Goal: Communication & Community: Answer question/provide support

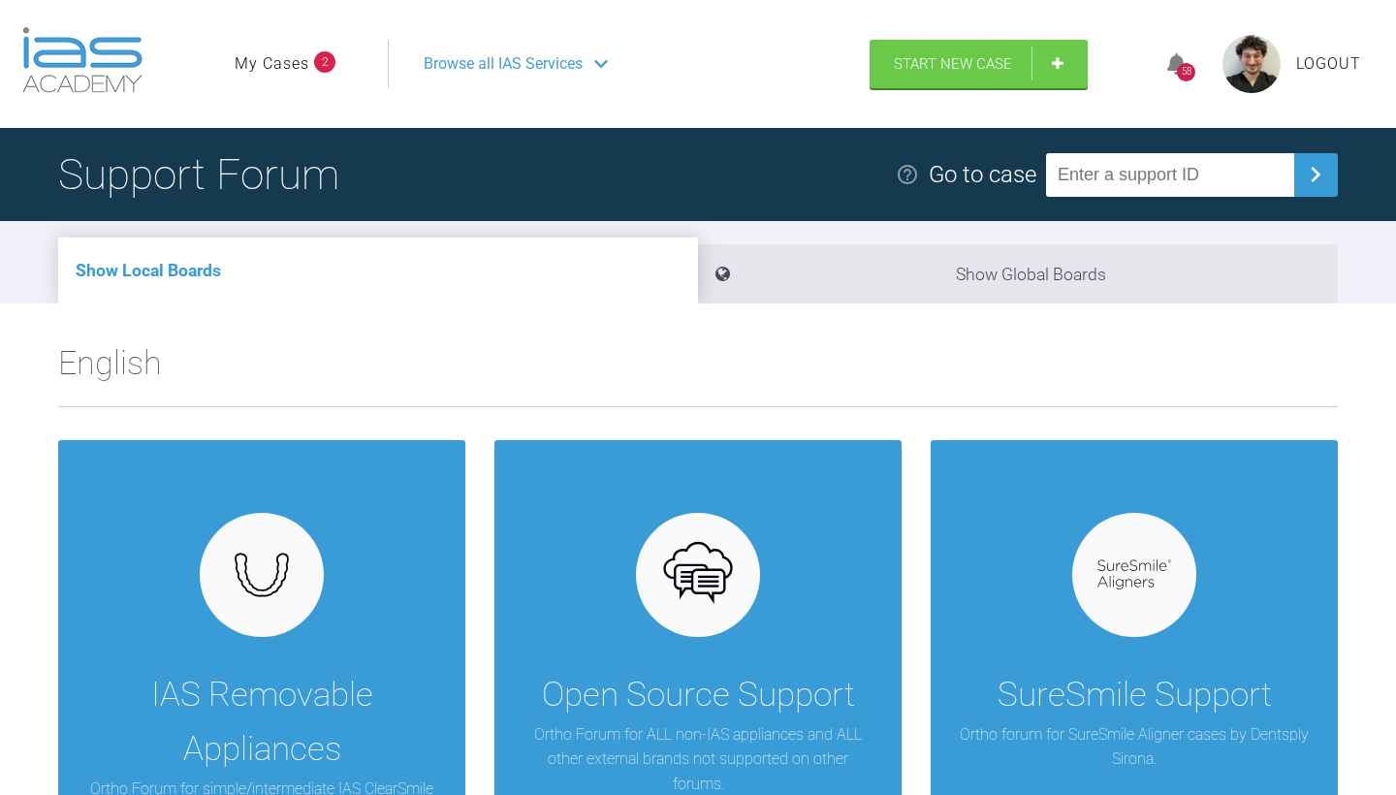
click at [309, 55] on li "My Cases 2" at bounding box center [285, 63] width 101 height 25
click at [298, 67] on link "My Cases" at bounding box center [272, 63] width 75 height 25
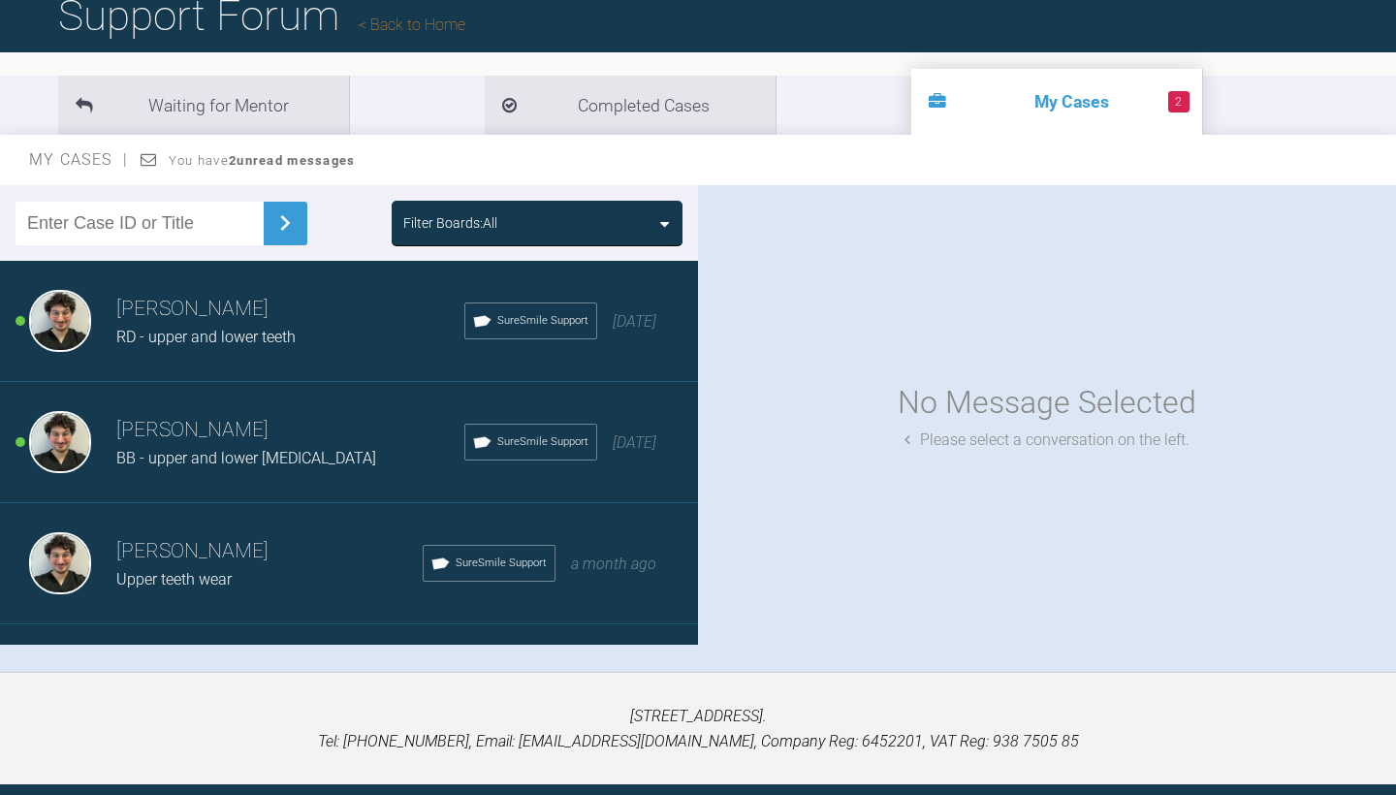
scroll to position [169, 0]
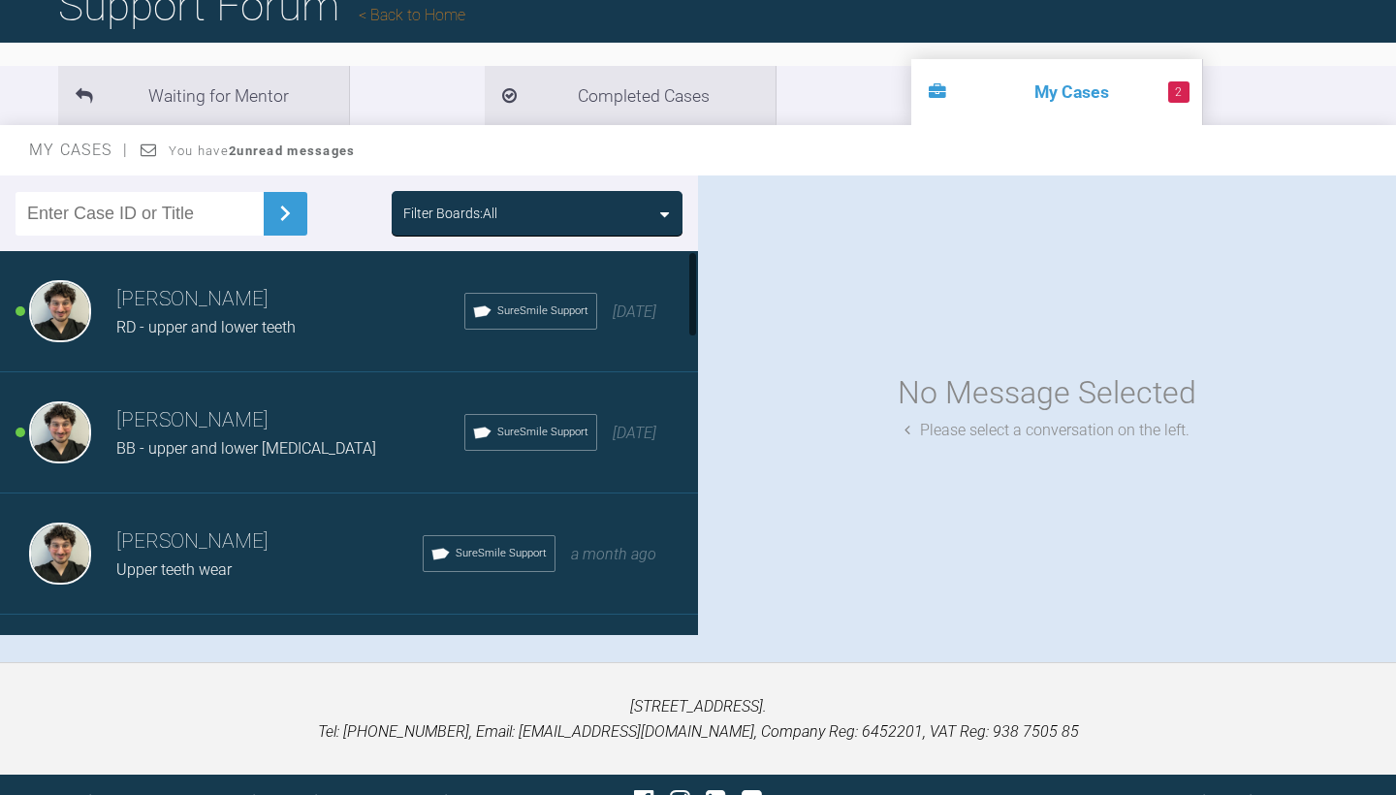
click at [295, 318] on span "RD - upper and lower teeth" at bounding box center [205, 327] width 179 height 18
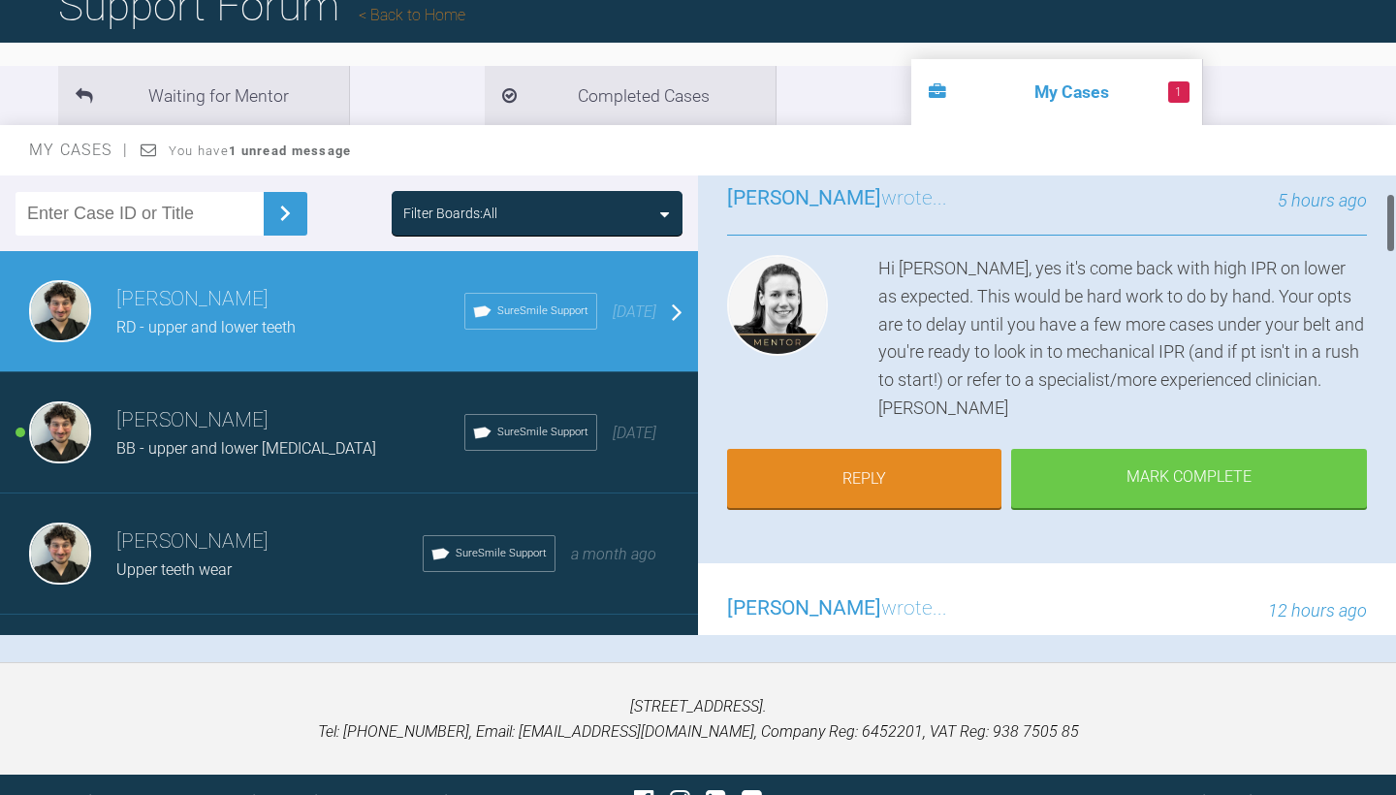
scroll to position [150, 0]
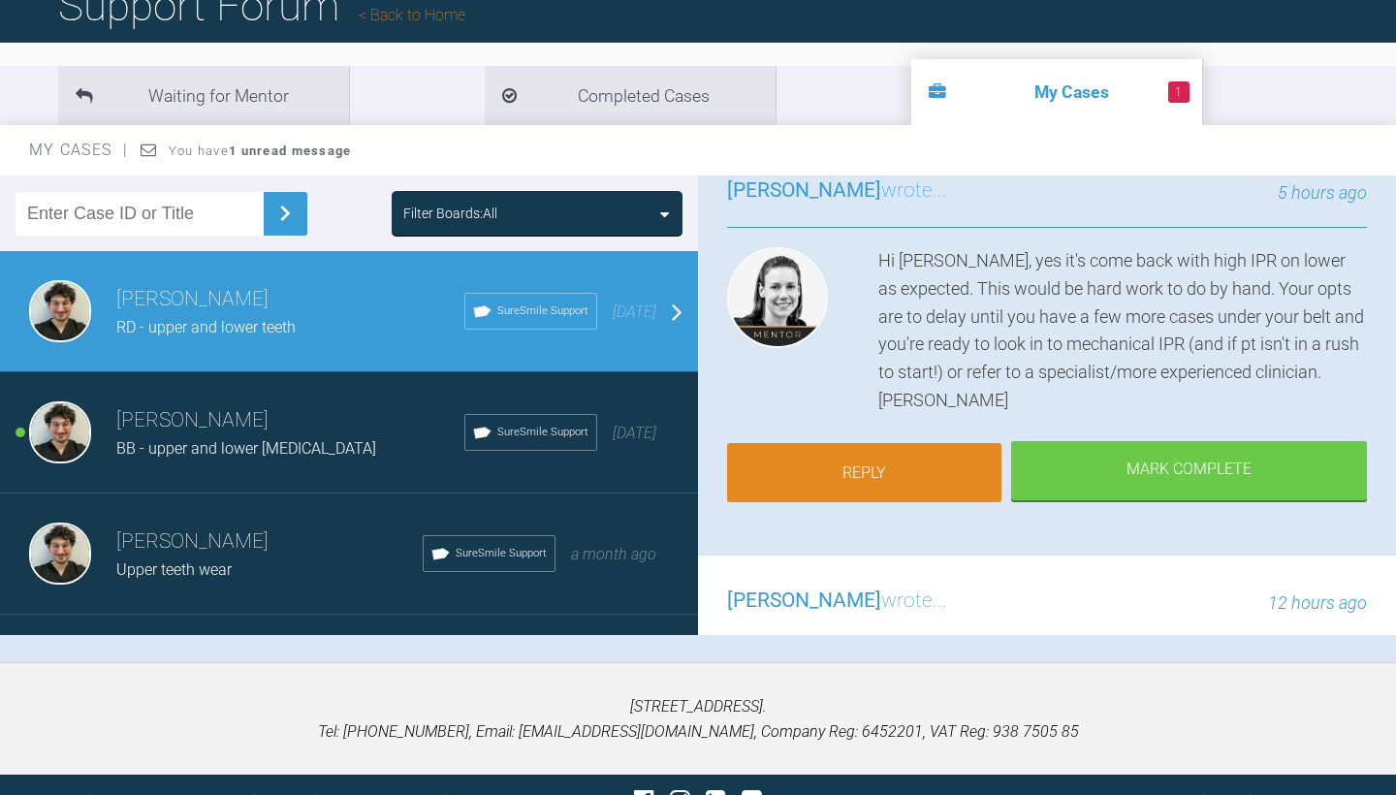
click at [910, 471] on link "Reply" at bounding box center [864, 473] width 274 height 60
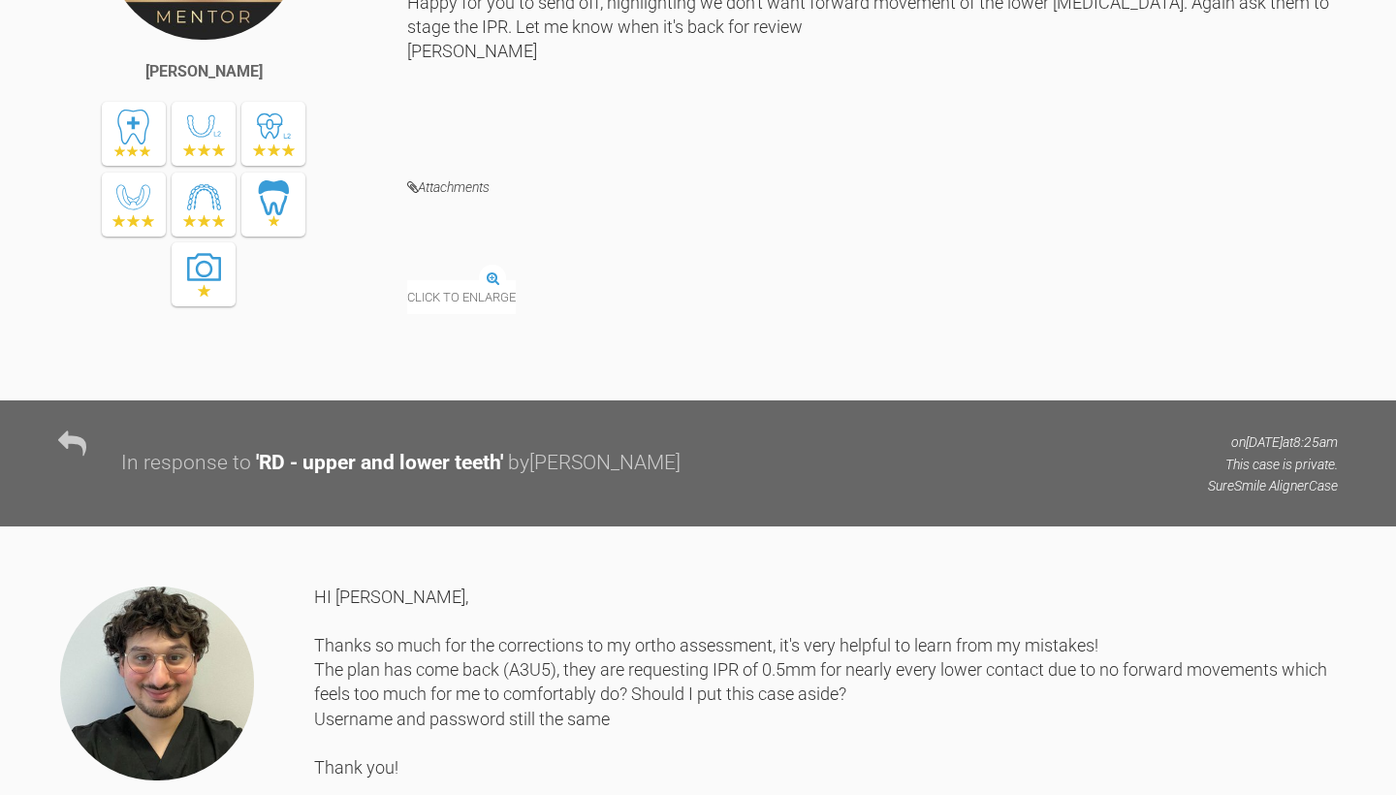
scroll to position [2069, 0]
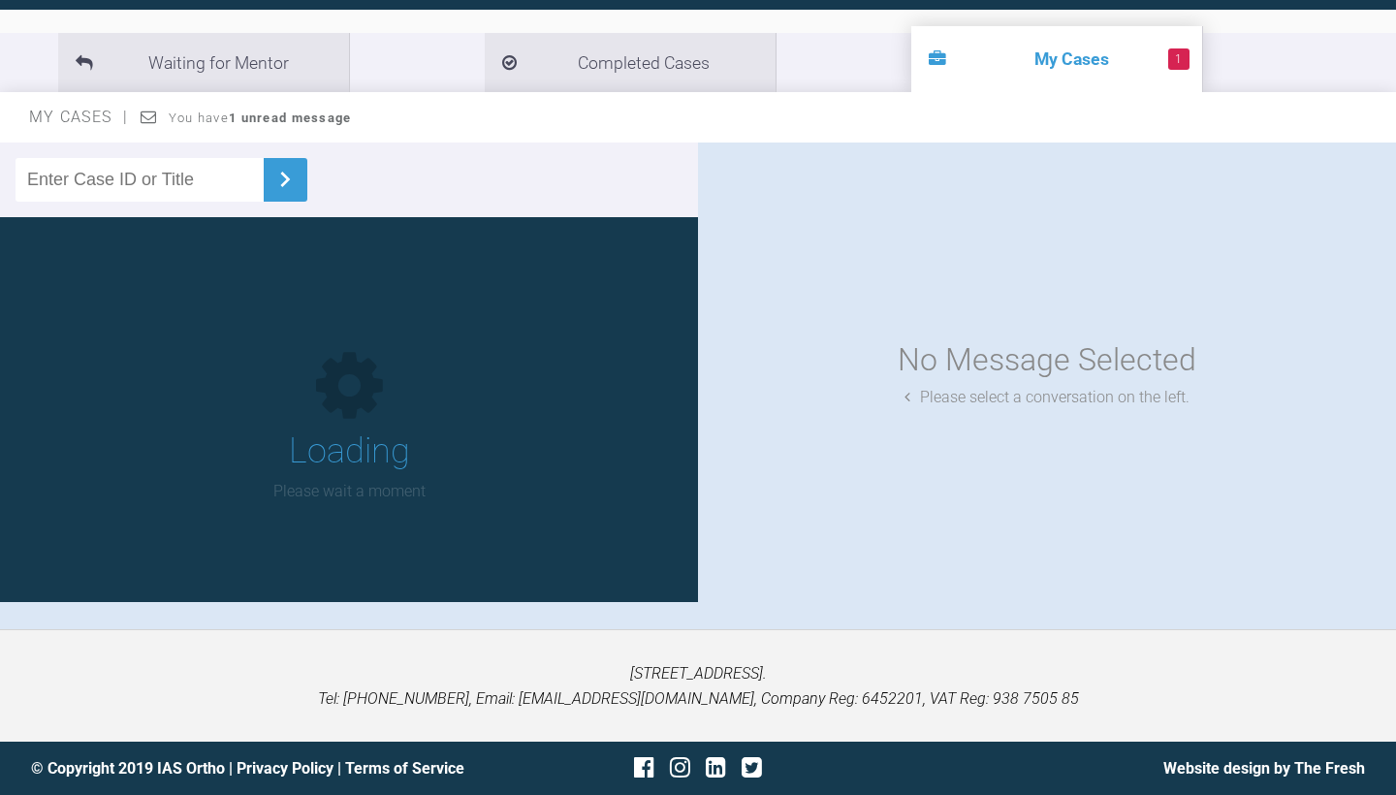
scroll to position [169, 0]
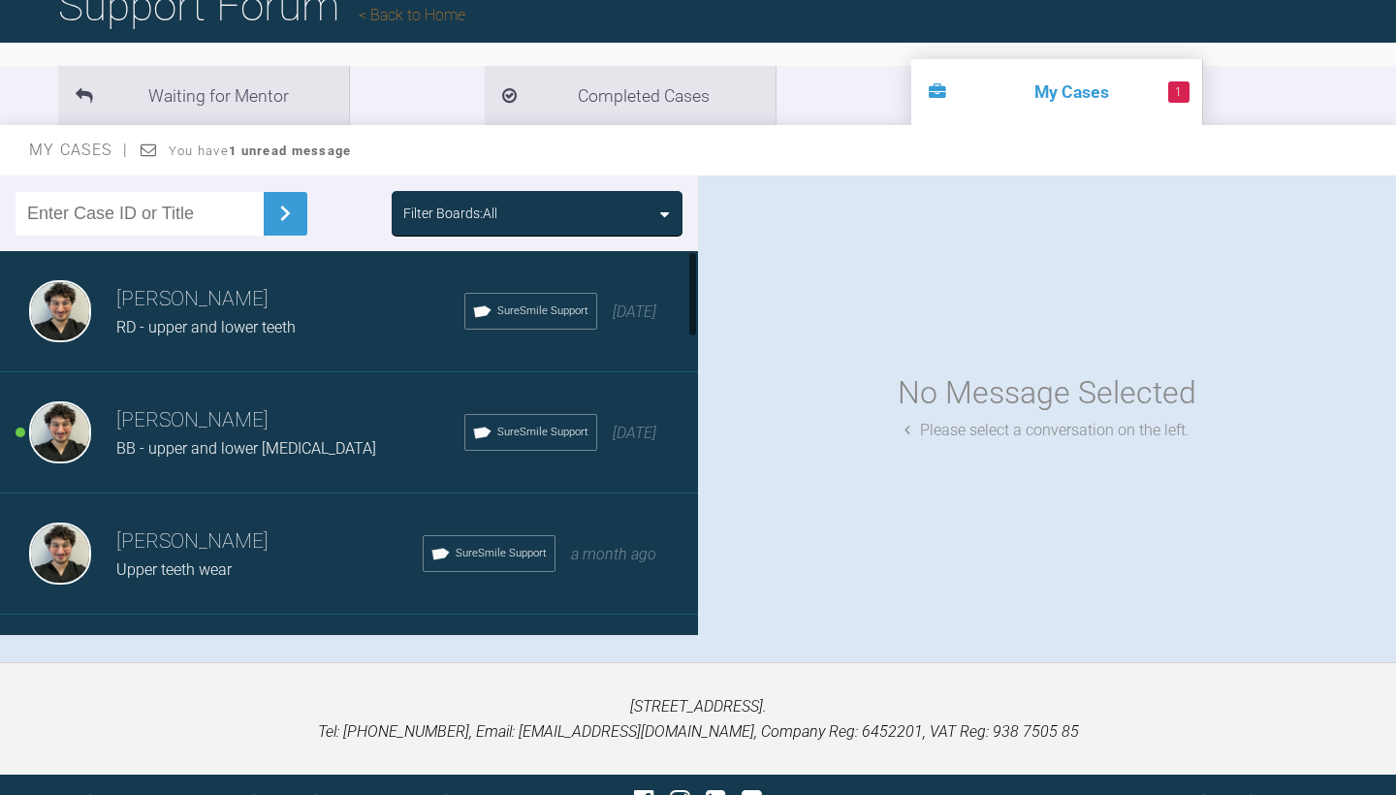
click at [309, 408] on h3 "[PERSON_NAME]" at bounding box center [290, 420] width 348 height 33
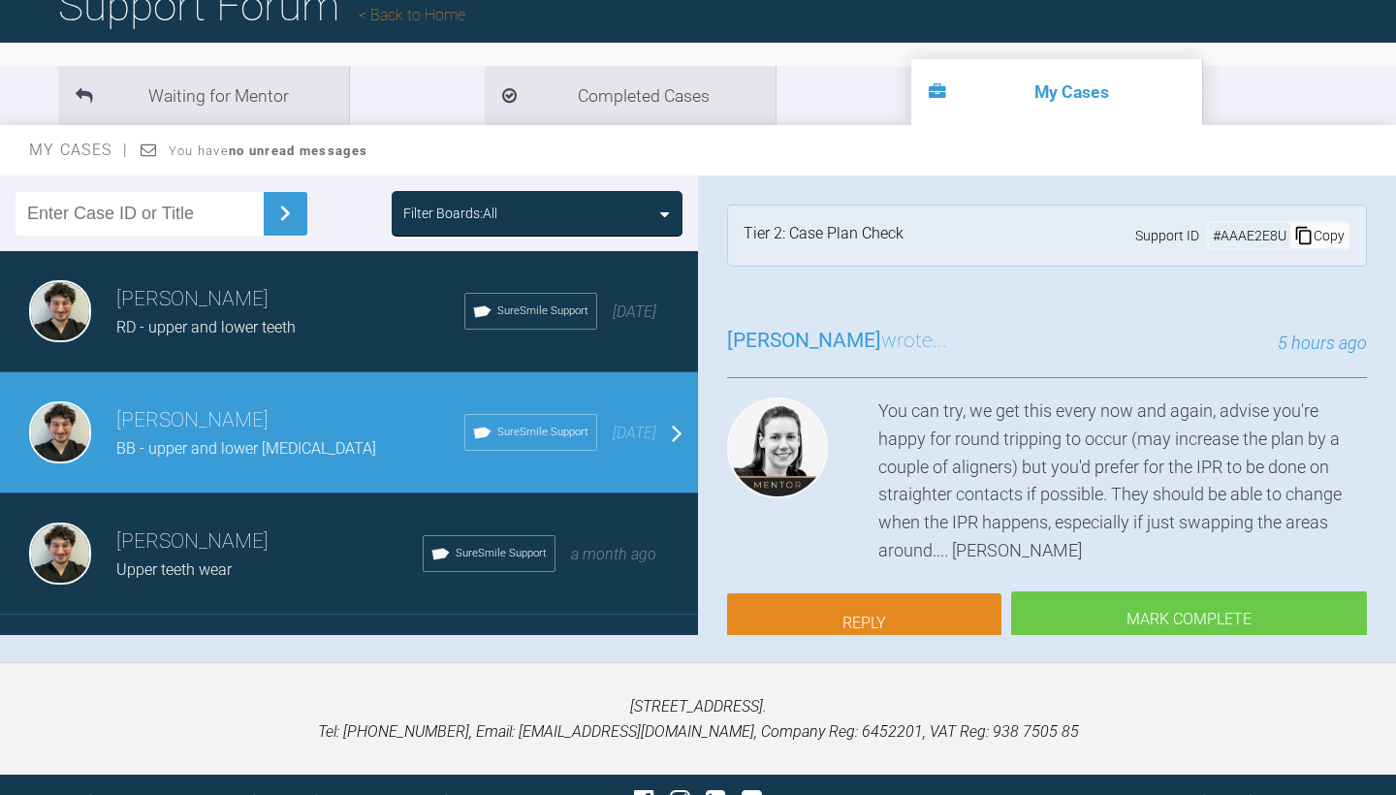
click at [880, 594] on link "Reply" at bounding box center [864, 623] width 274 height 60
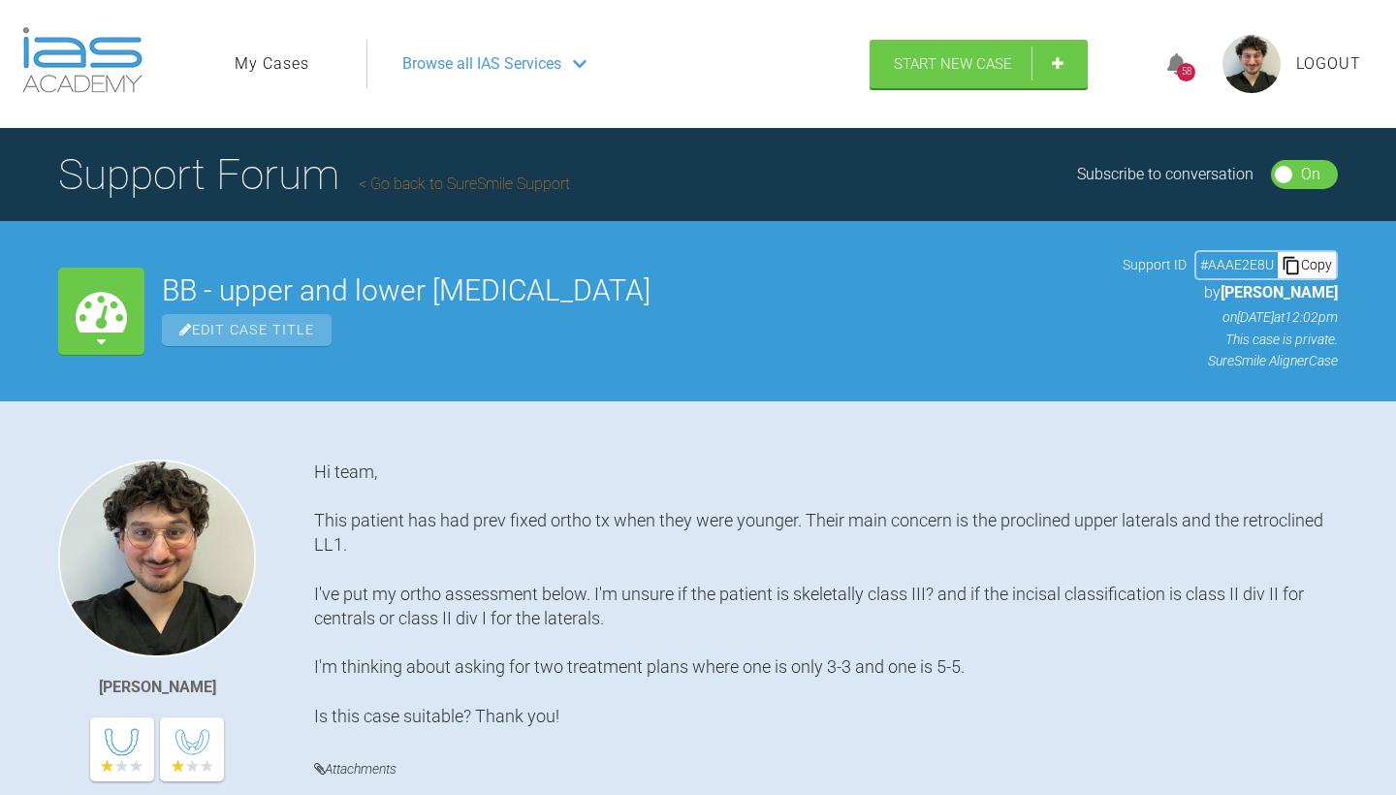
click at [275, 64] on link "My Cases" at bounding box center [272, 63] width 75 height 25
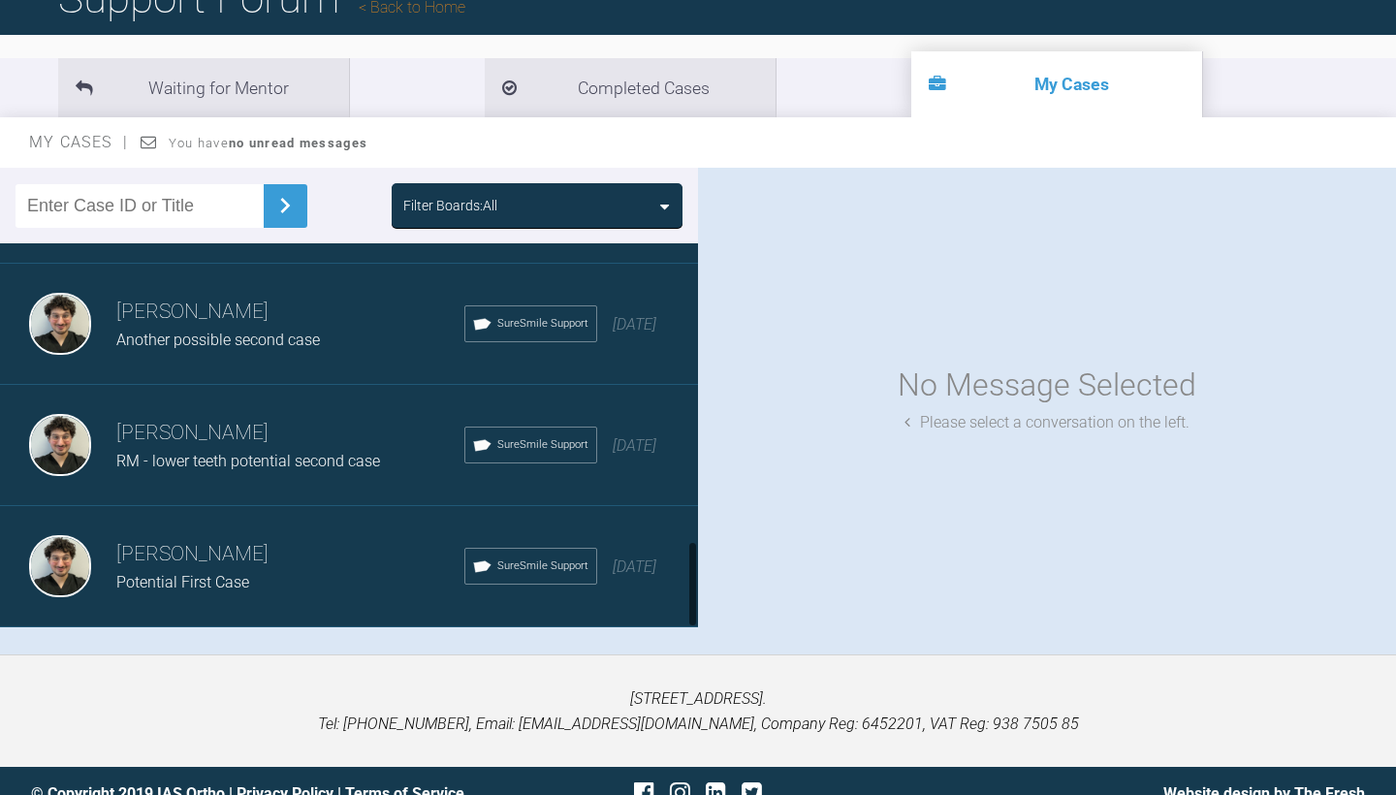
scroll to position [200, 0]
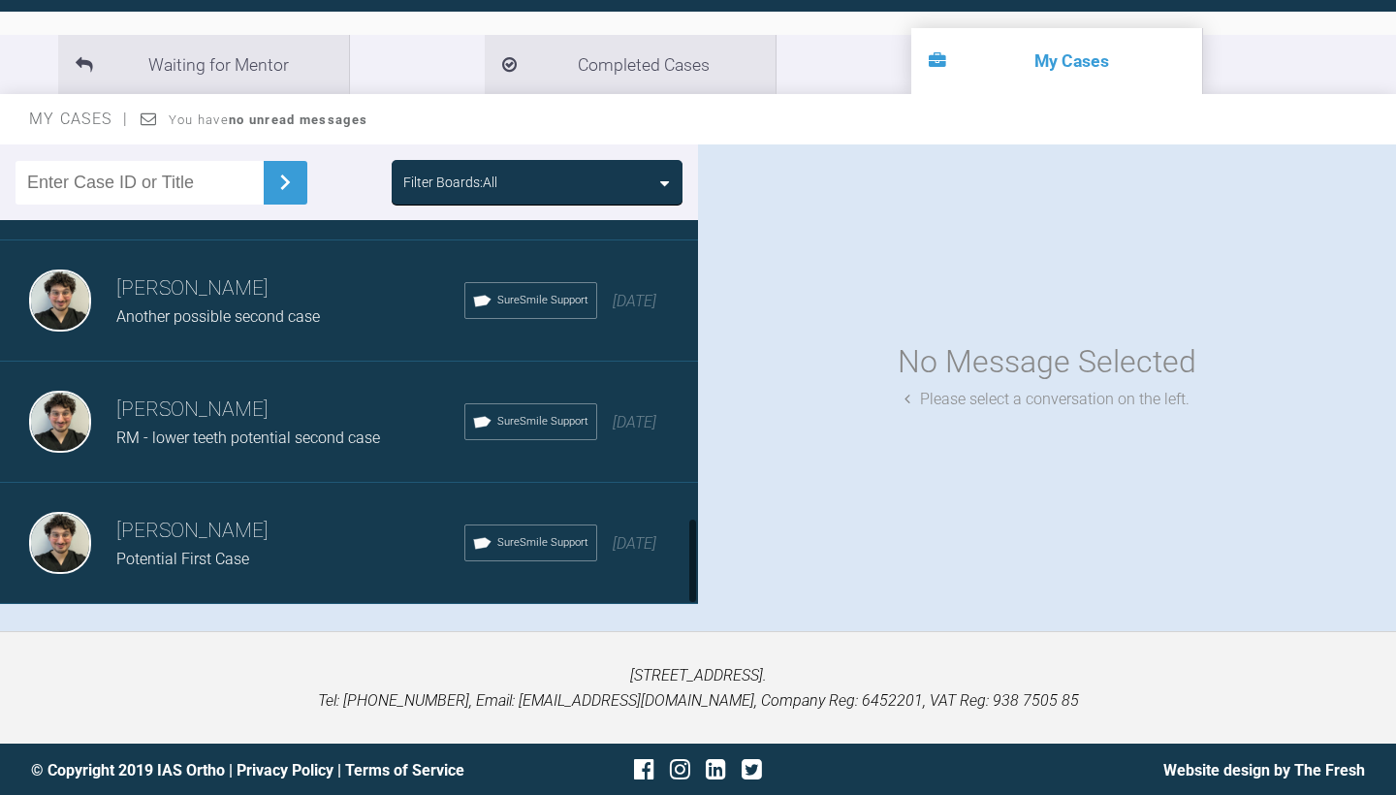
click at [234, 575] on div "[PERSON_NAME] Potential First Case SureSmile Support [DATE]" at bounding box center [349, 543] width 698 height 121
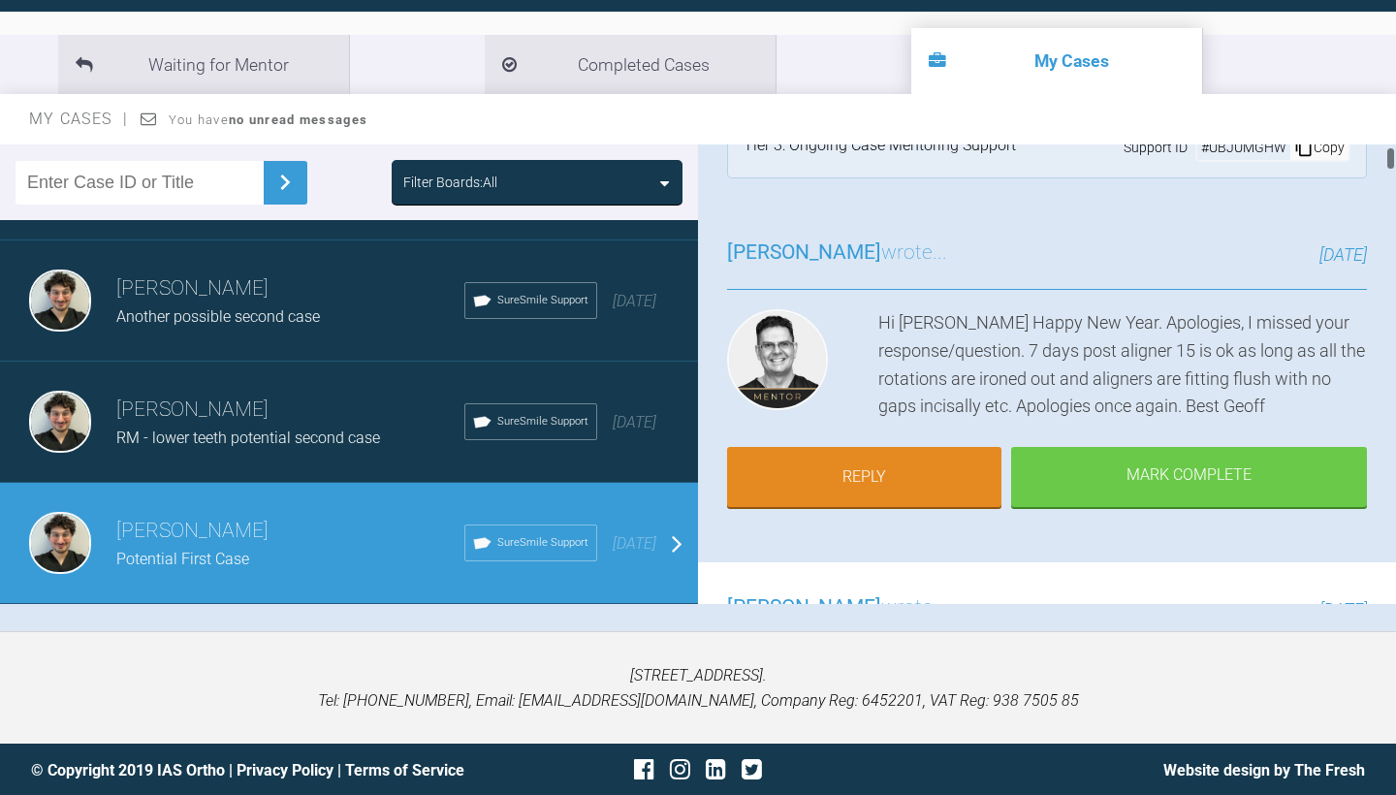
scroll to position [63, 0]
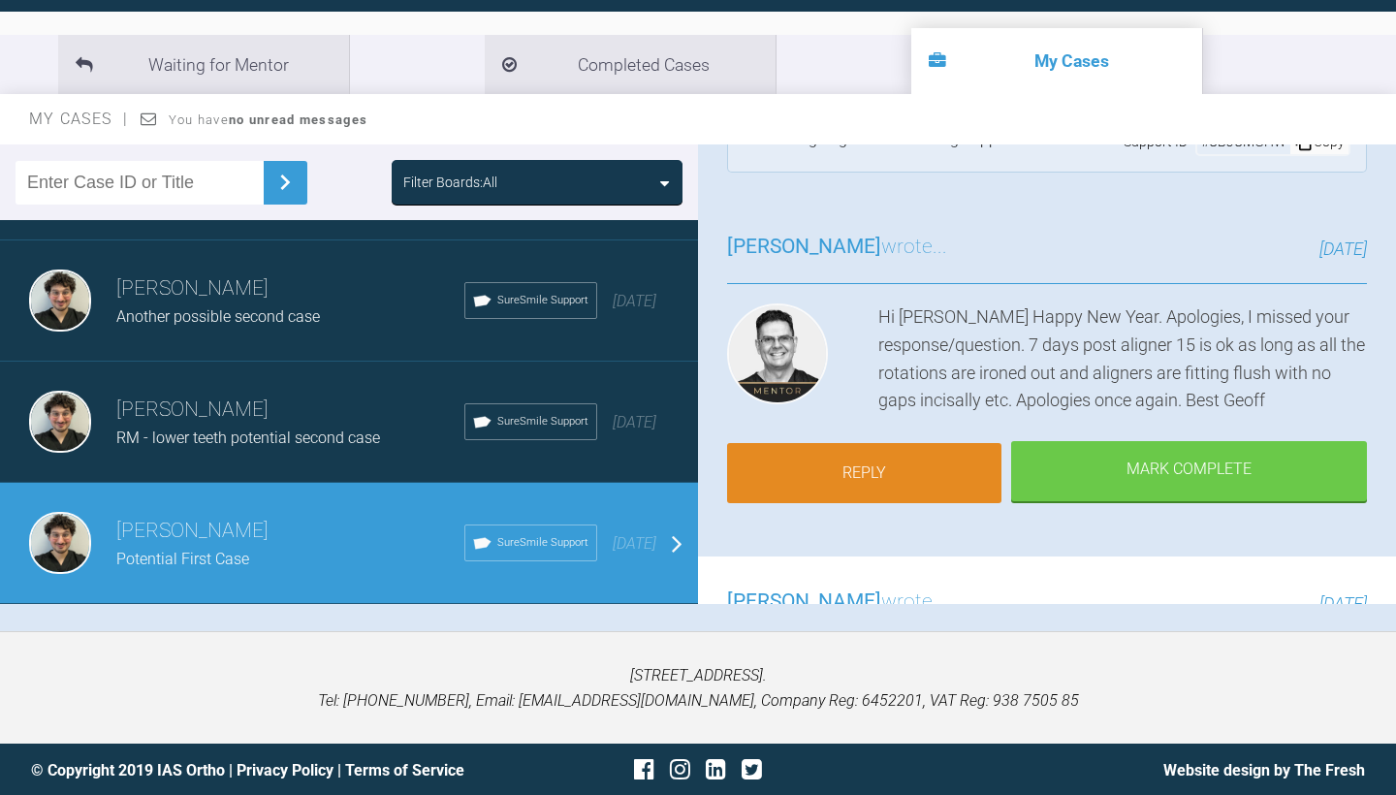
click at [931, 468] on link "Reply" at bounding box center [864, 473] width 274 height 60
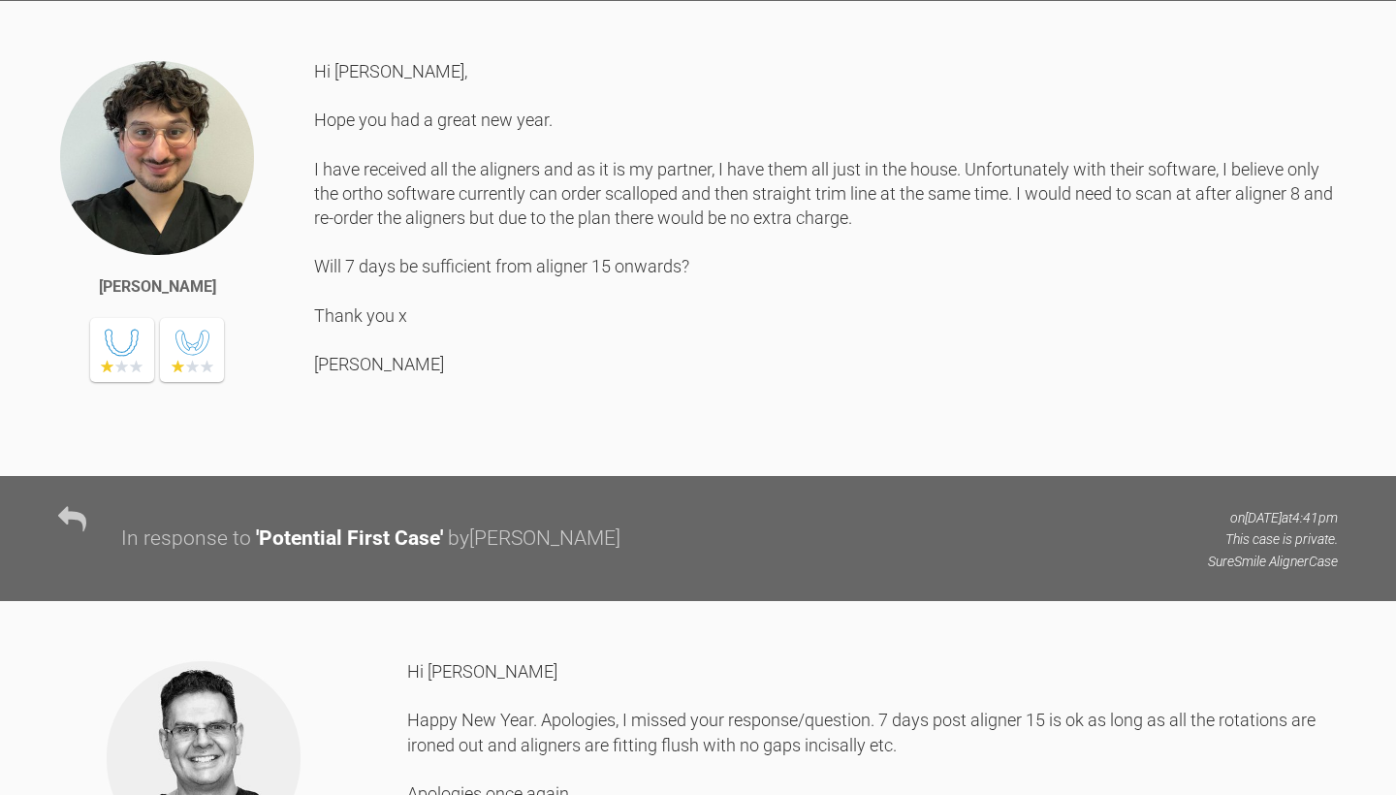
scroll to position [16005, 0]
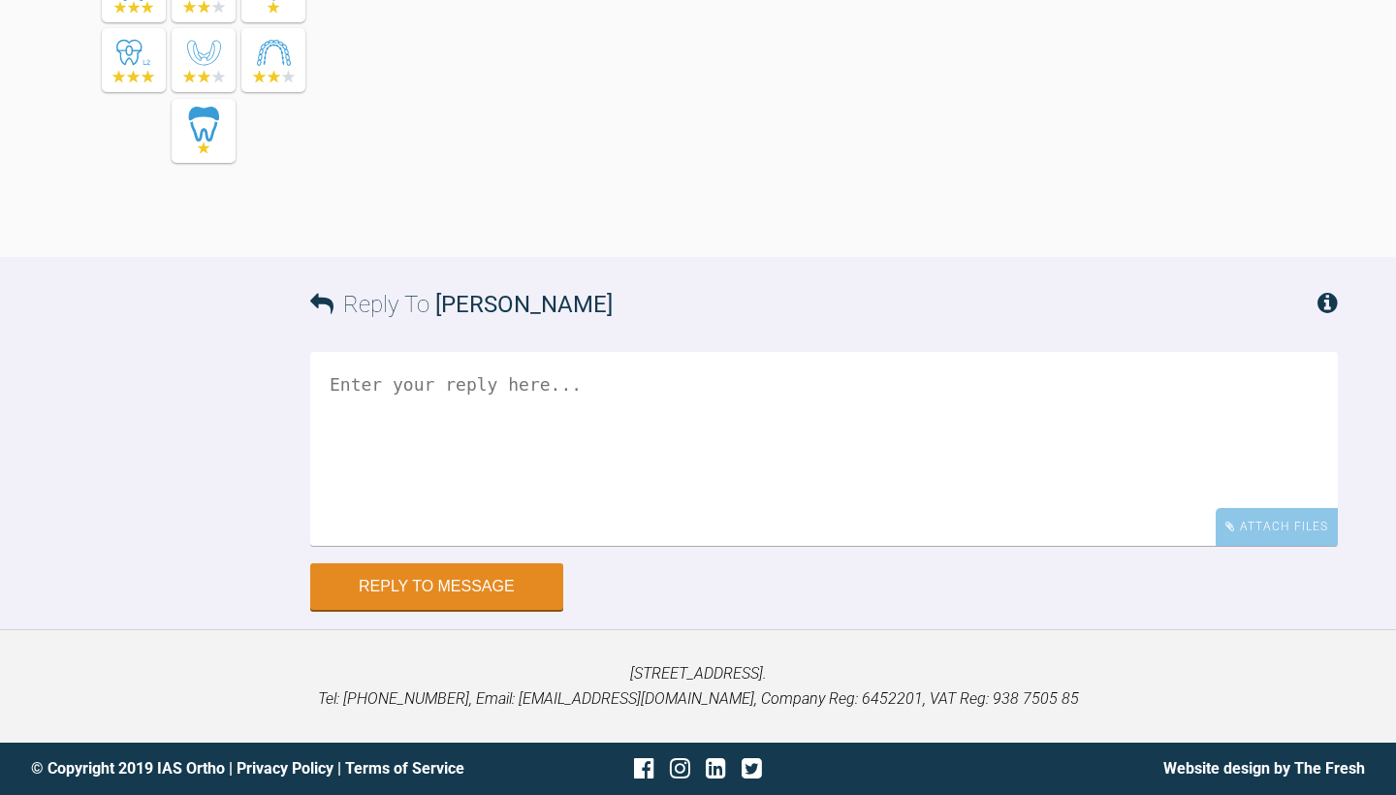
click at [793, 392] on textarea at bounding box center [824, 449] width 1028 height 194
click at [779, 430] on textarea at bounding box center [824, 449] width 1028 height 194
click at [1239, 546] on div "Attach Files" at bounding box center [1277, 527] width 122 height 38
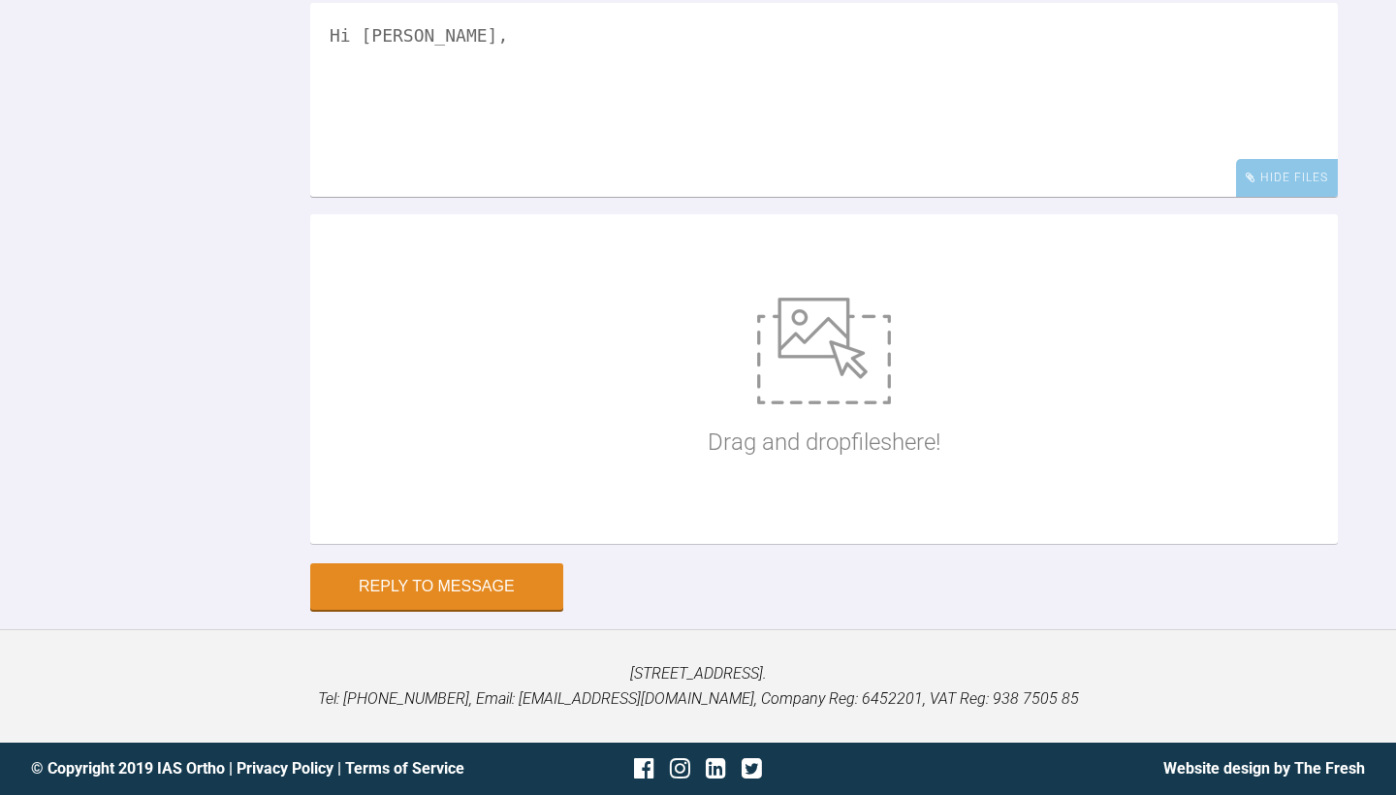
scroll to position [16132, 0]
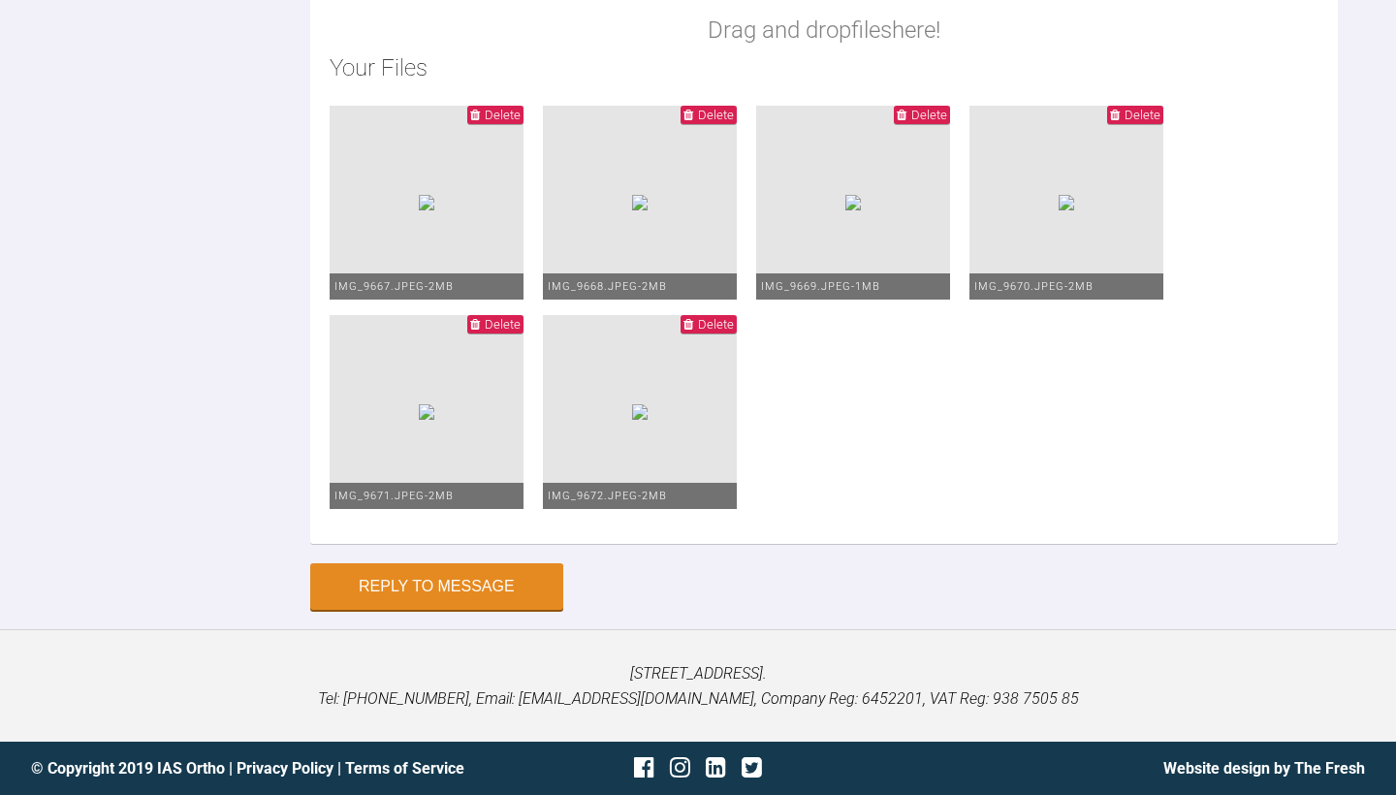
scroll to position [16026, 0]
drag, startPoint x: 1100, startPoint y: 71, endPoint x: 1270, endPoint y: 75, distance: 169.7
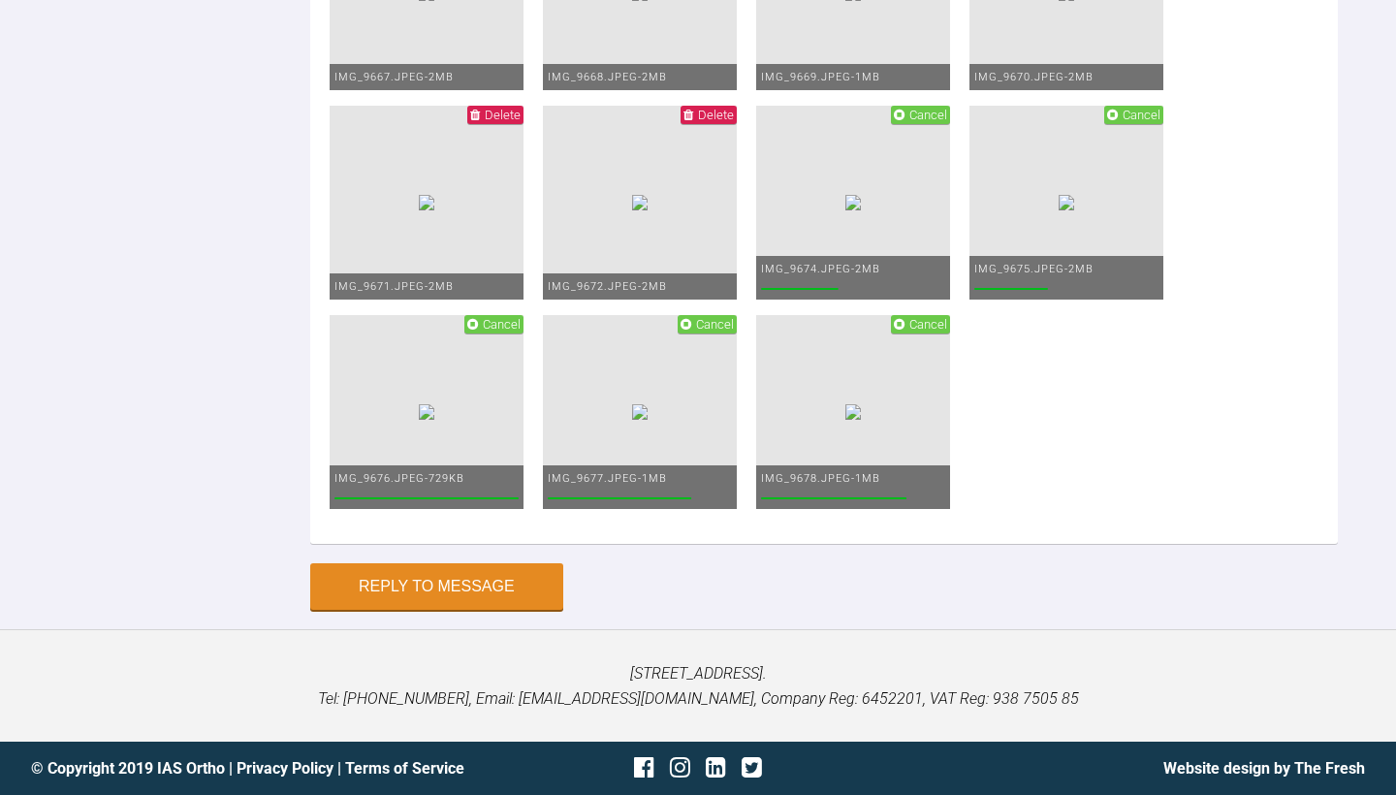
scroll to position [16190, 0]
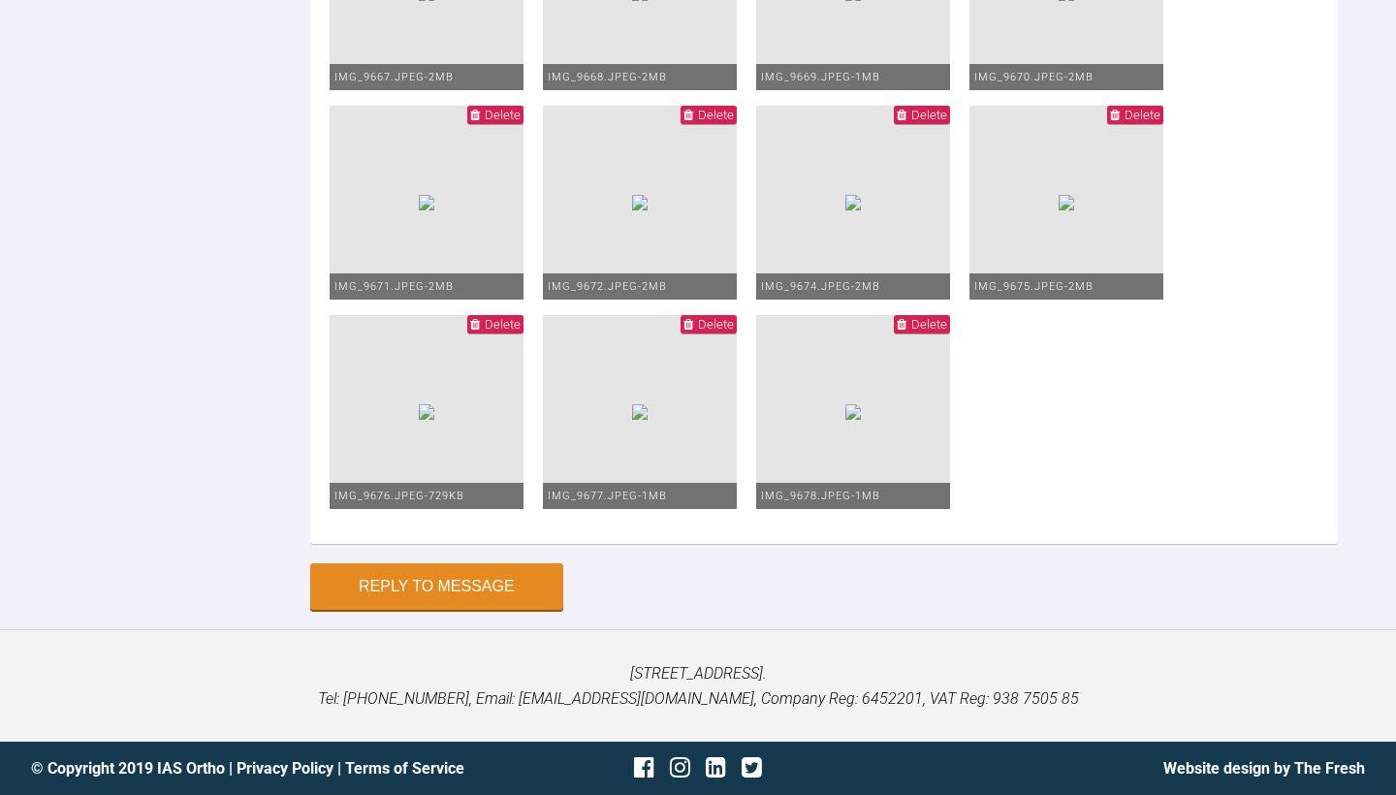
scroll to position [111, 0]
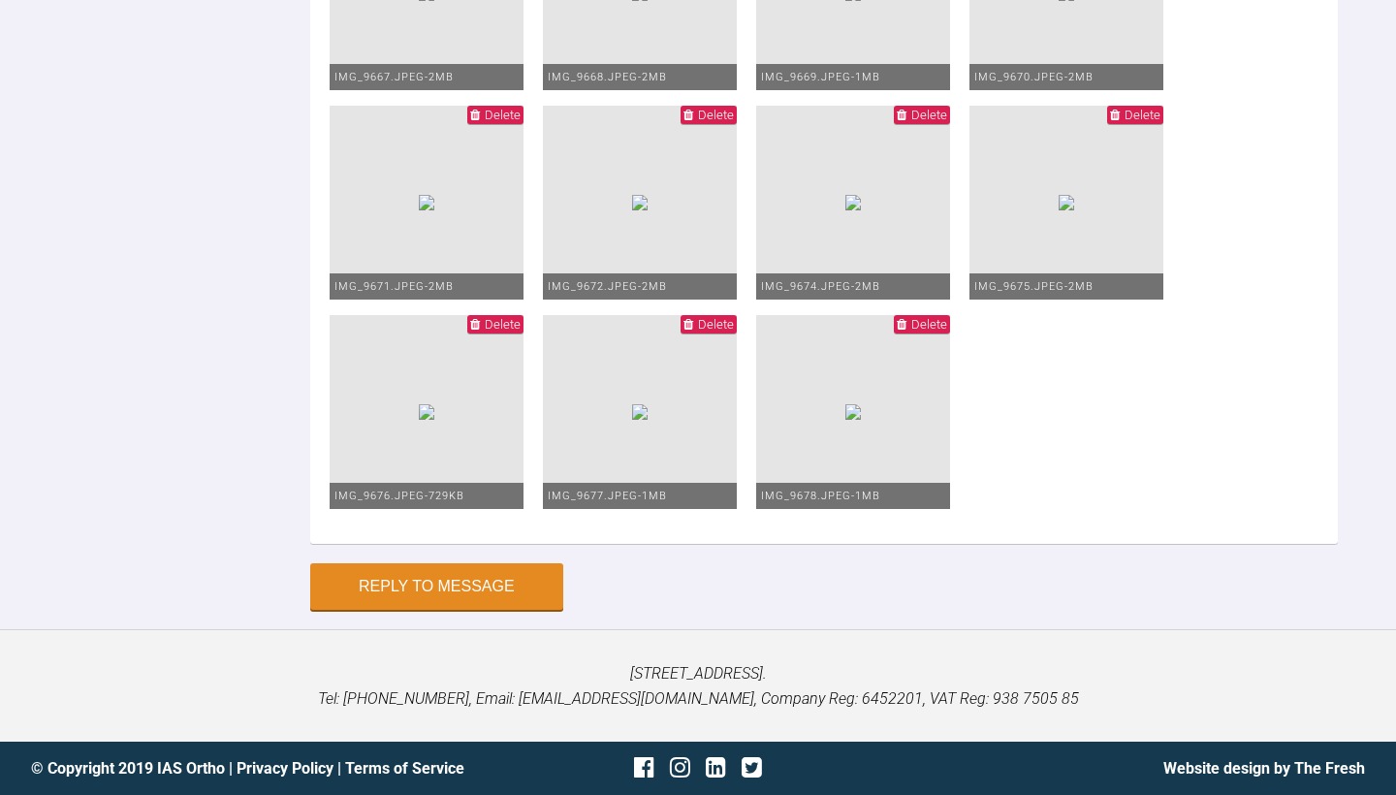
type textarea "Hi [PERSON_NAME], Hope you are well! Unfortunately, as I have reached the end o…"
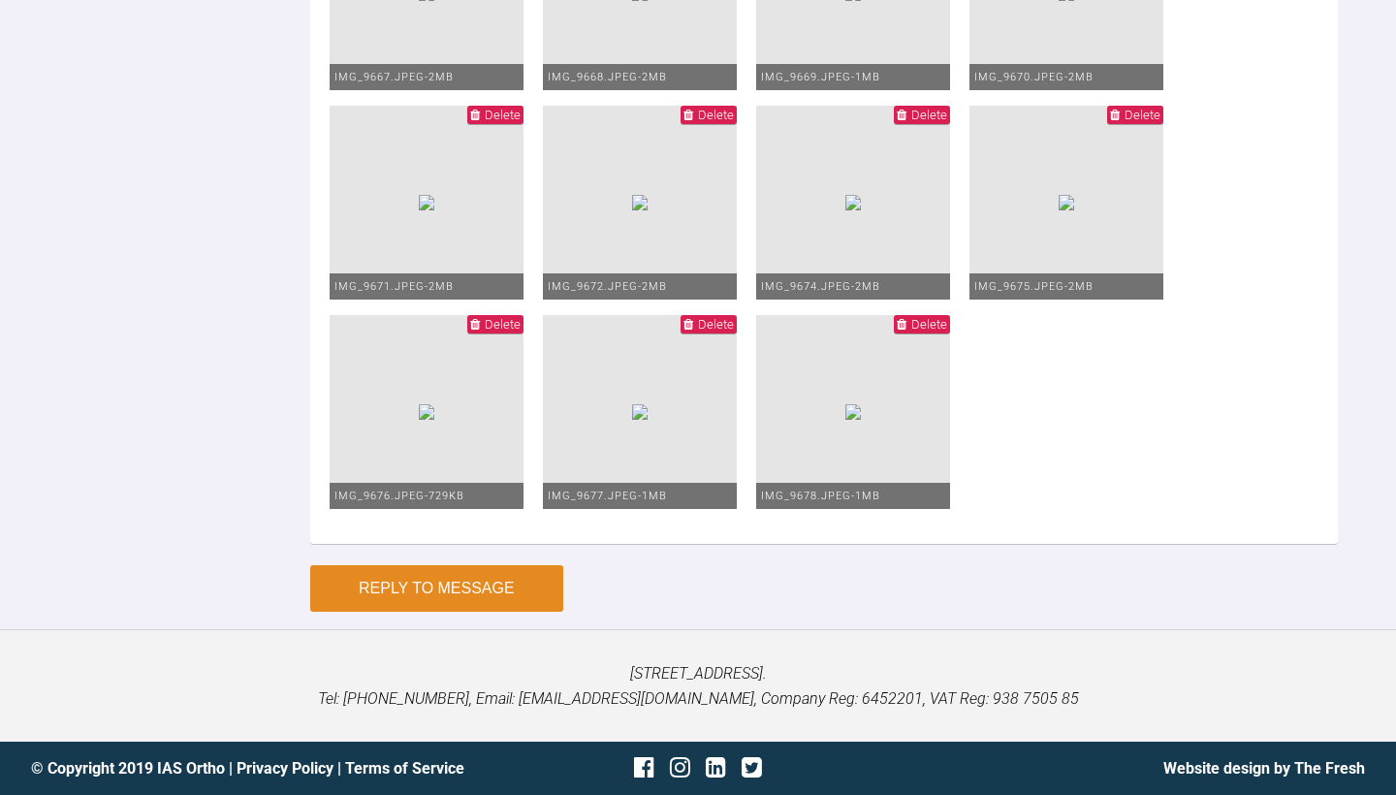
click at [348, 589] on button "Reply to Message" at bounding box center [436, 588] width 253 height 47
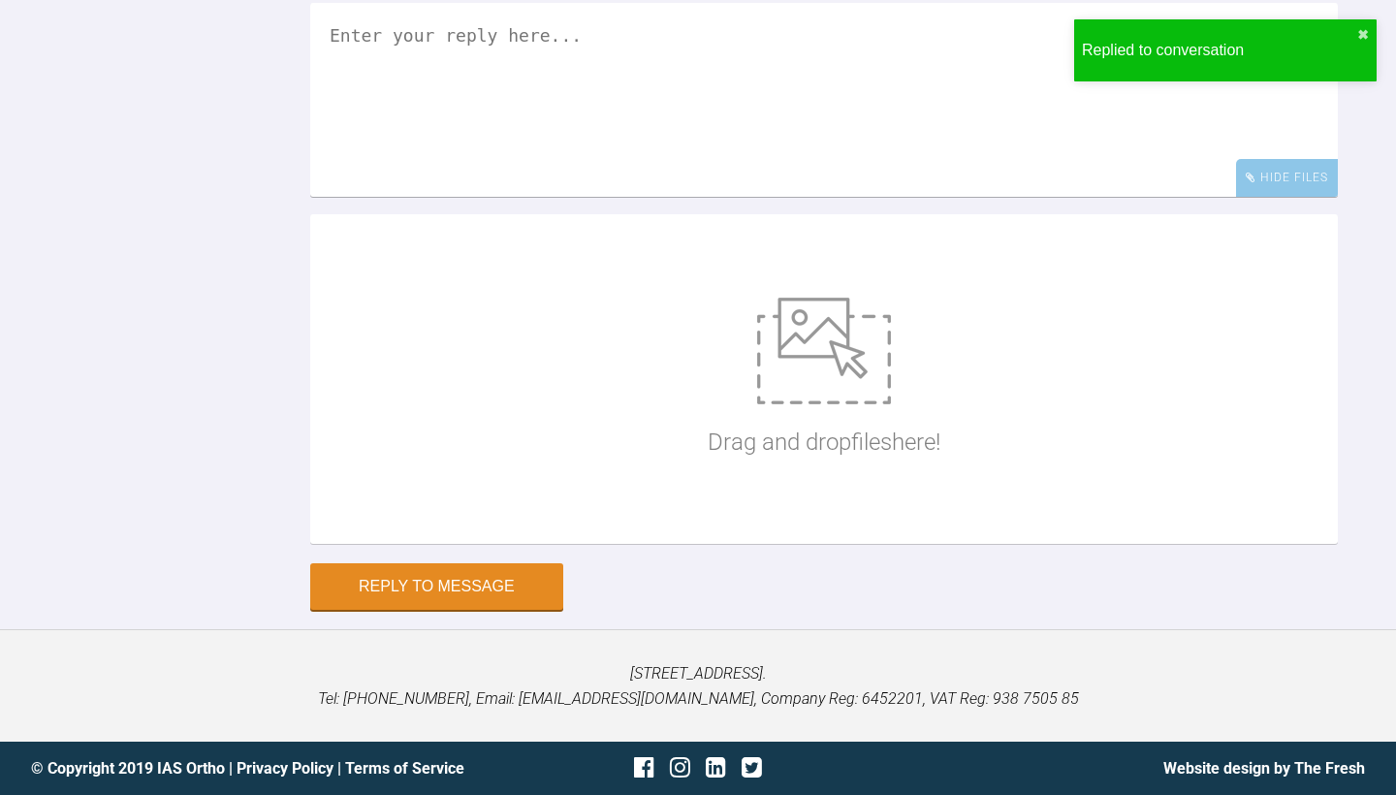
scroll to position [16384, 0]
